Goal: Information Seeking & Learning: Learn about a topic

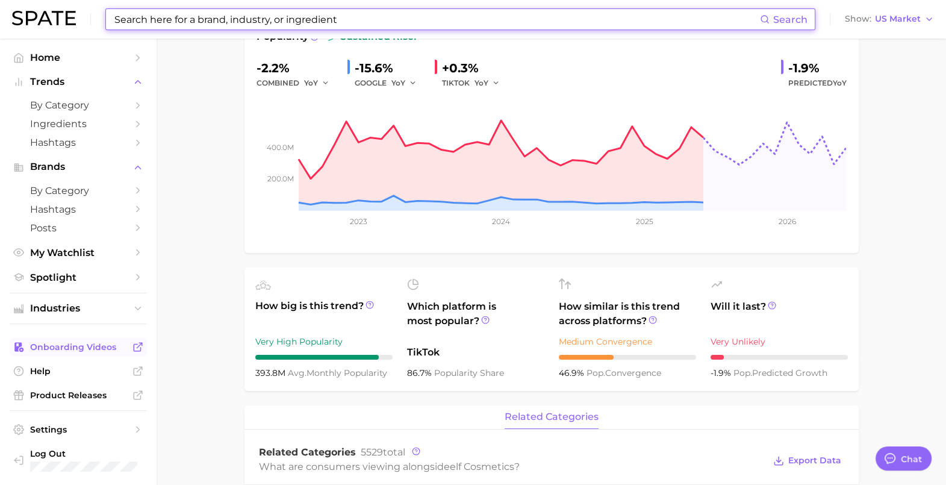
scroll to position [148, 0]
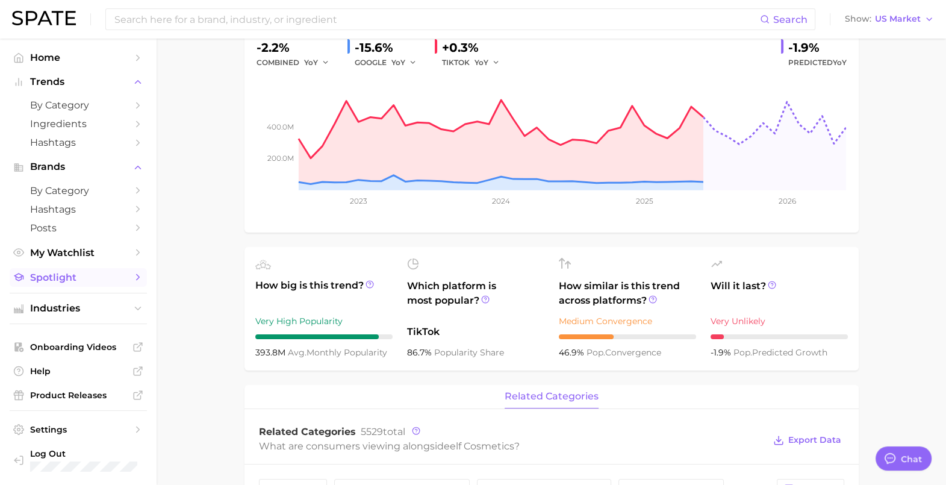
click at [73, 278] on span "Spotlight" at bounding box center [78, 277] width 96 height 11
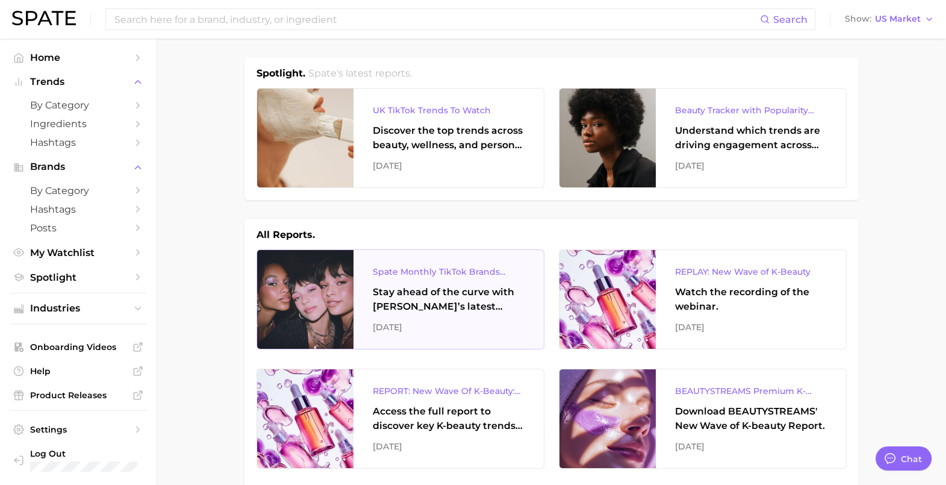
scroll to position [113, 0]
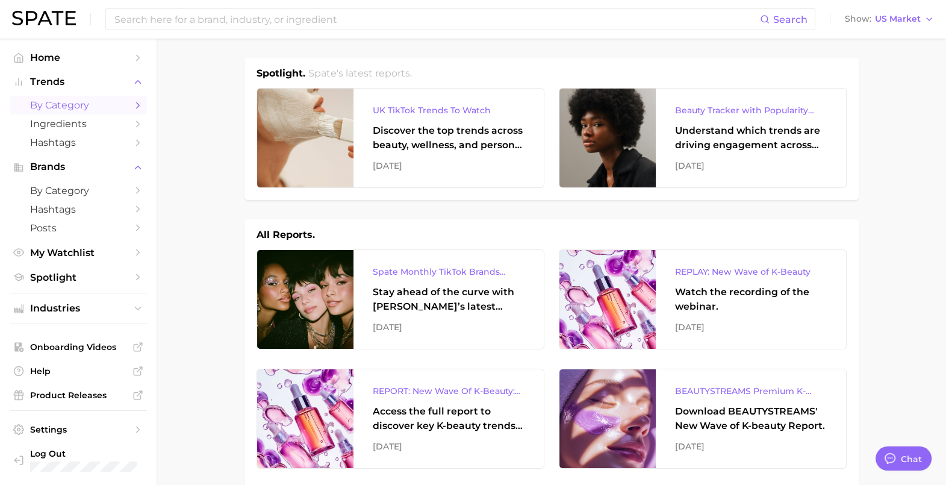
click at [71, 114] on link "by Category" at bounding box center [78, 105] width 137 height 19
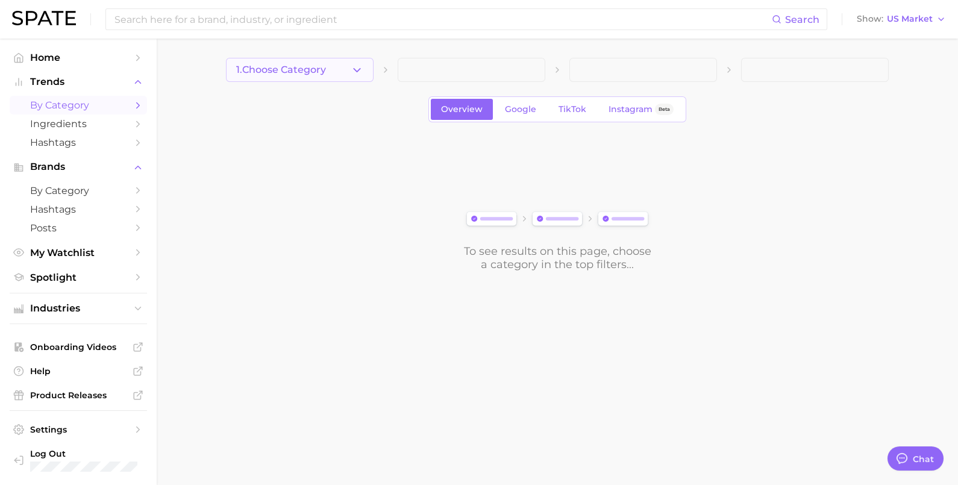
click at [354, 72] on icon "button" at bounding box center [357, 70] width 13 height 13
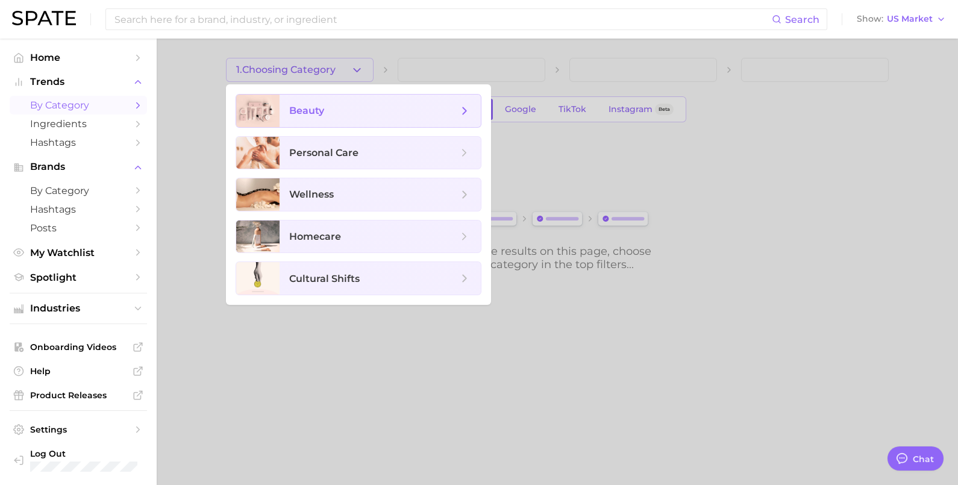
click at [316, 103] on span "beauty" at bounding box center [379, 111] width 201 height 33
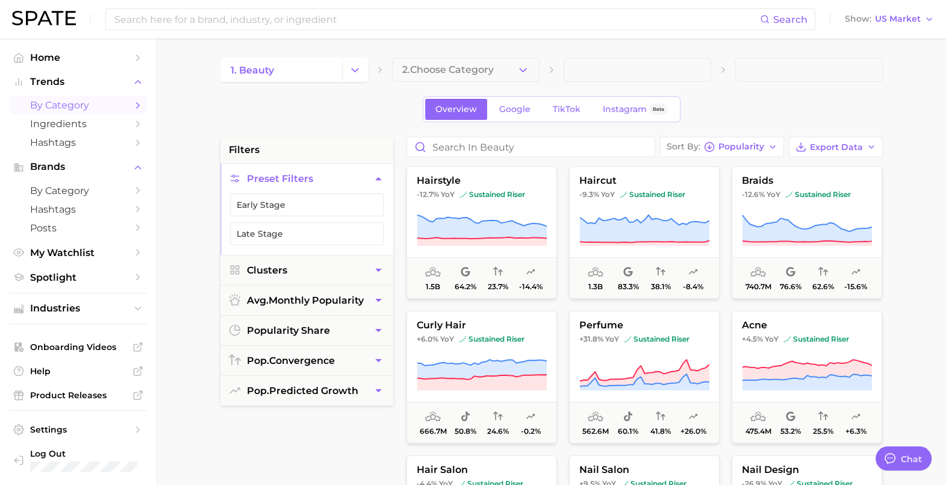
drag, startPoint x: 32, startPoint y: 105, endPoint x: 879, endPoint y: 2, distance: 853.1
click at [32, 105] on span "by Category" at bounding box center [78, 104] width 96 height 11
